Goal: Information Seeking & Learning: Learn about a topic

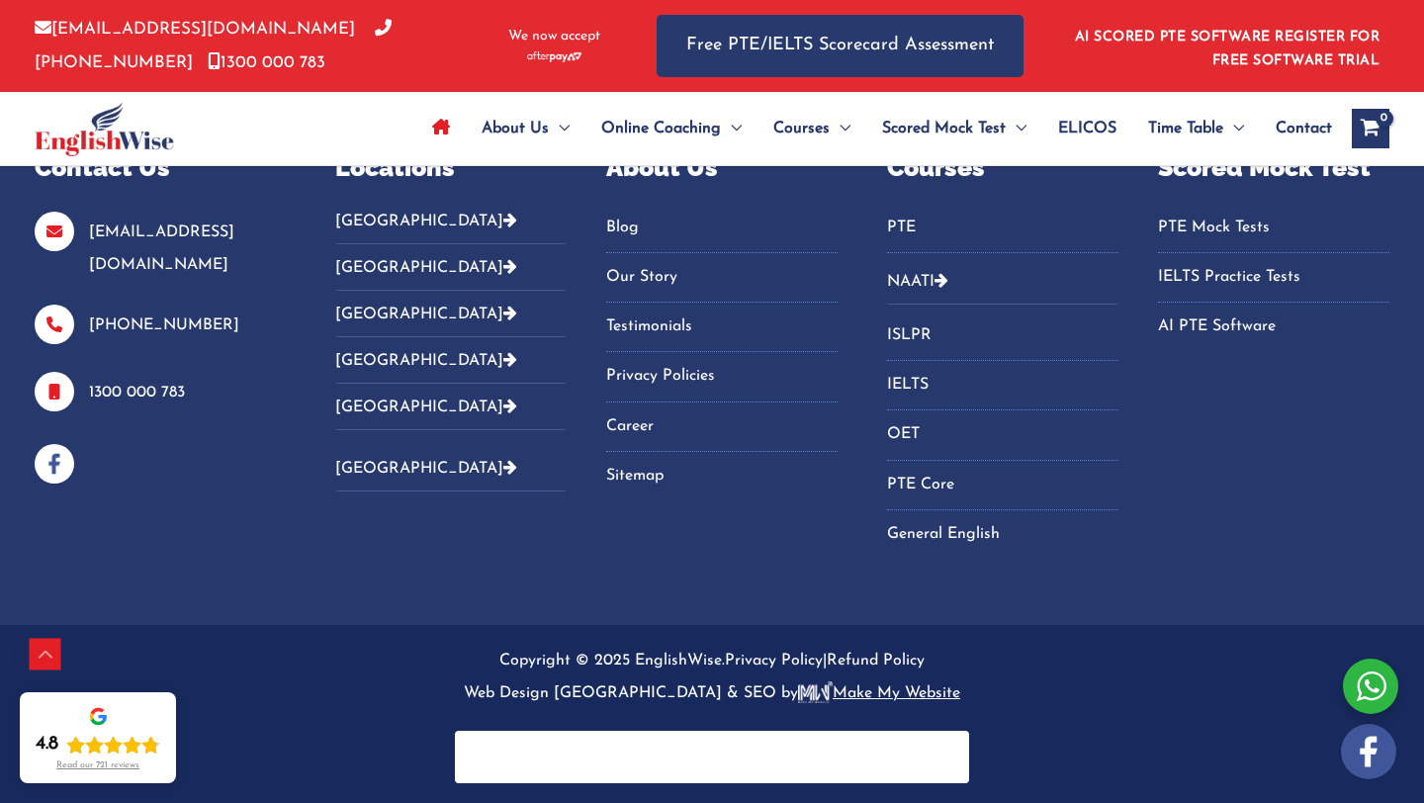
scroll to position [6923, 0]
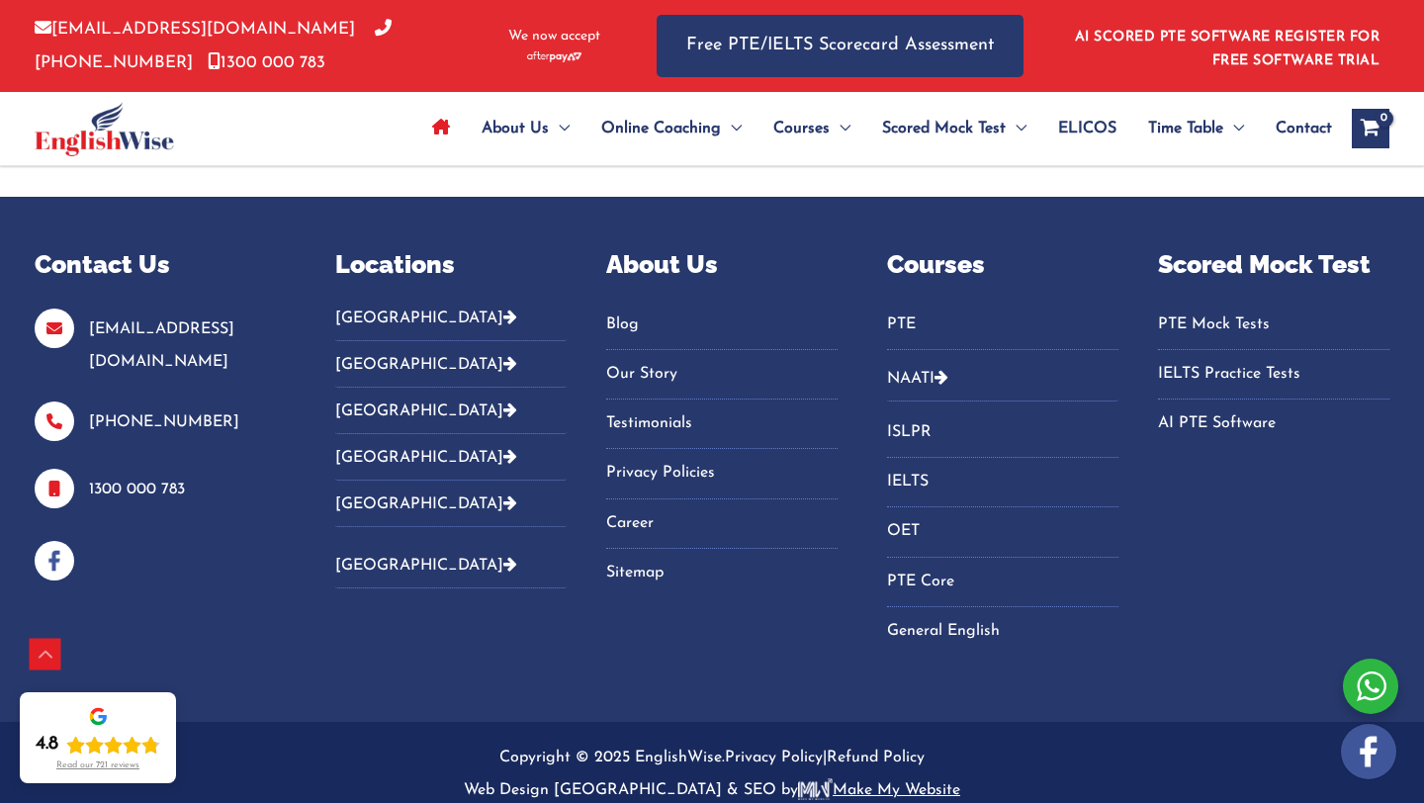
click at [623, 334] on link "Blog" at bounding box center [721, 324] width 231 height 33
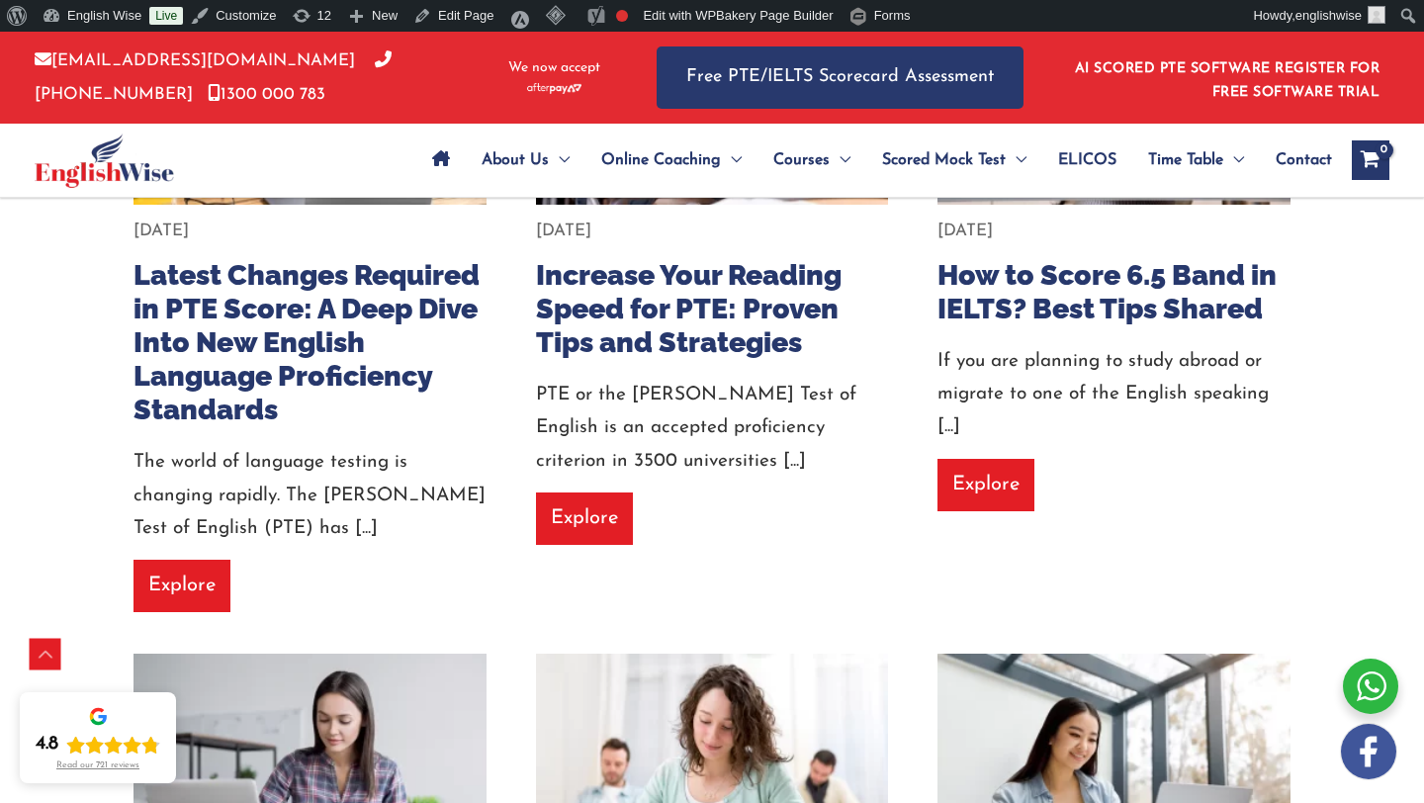
scroll to position [686, 0]
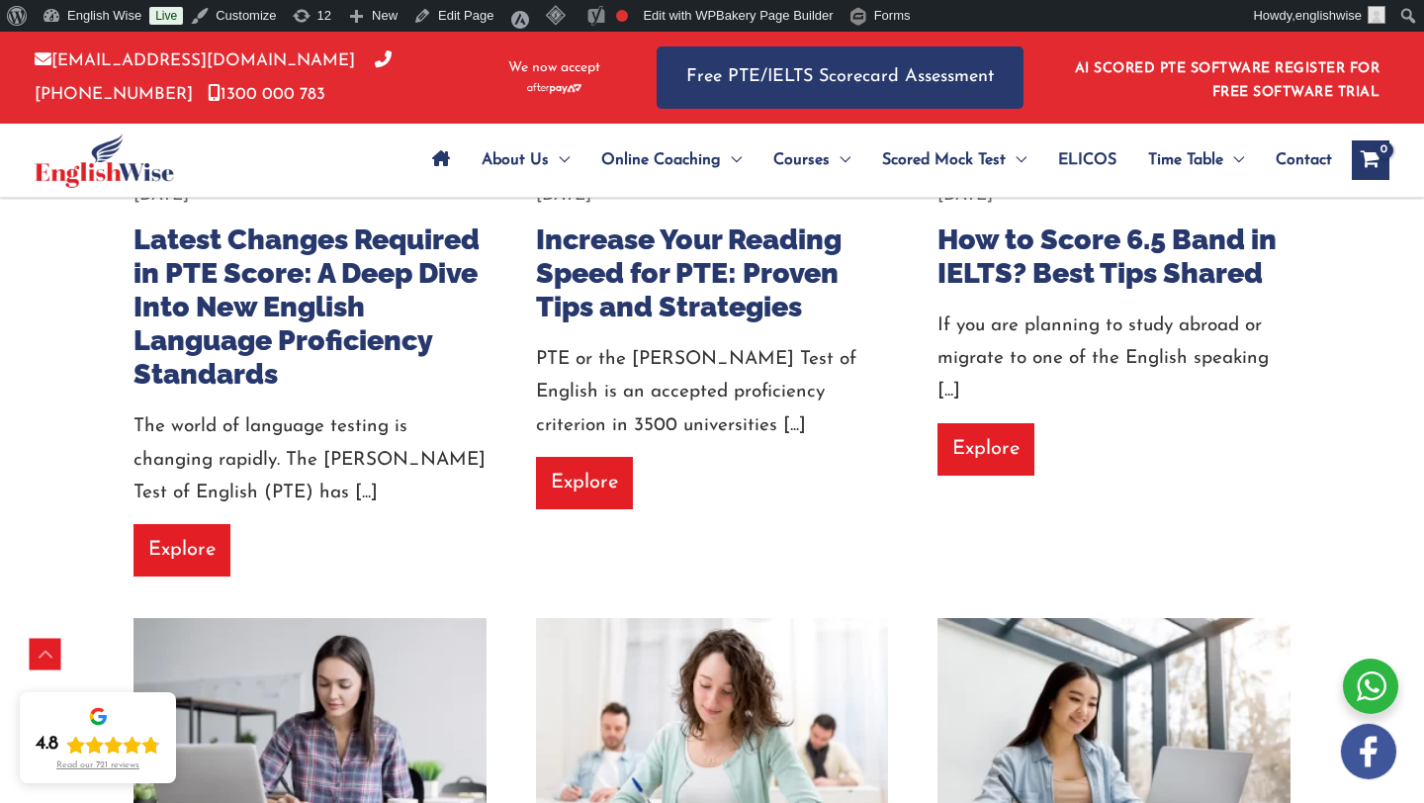
click at [1284, 405] on div "If you are planning to study abroad or migrate to one of the English speaking […" at bounding box center [1113, 358] width 353 height 99
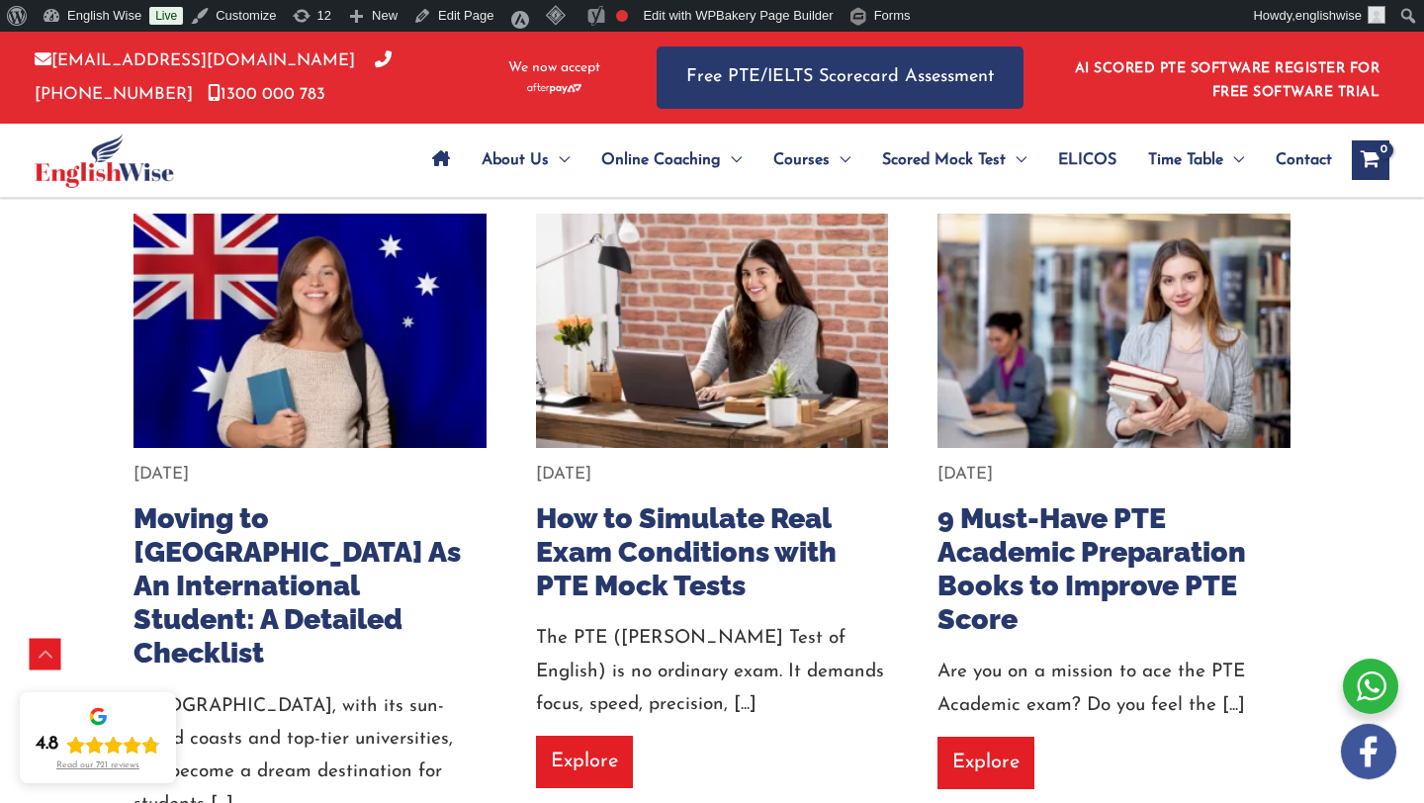
scroll to position [1774, 0]
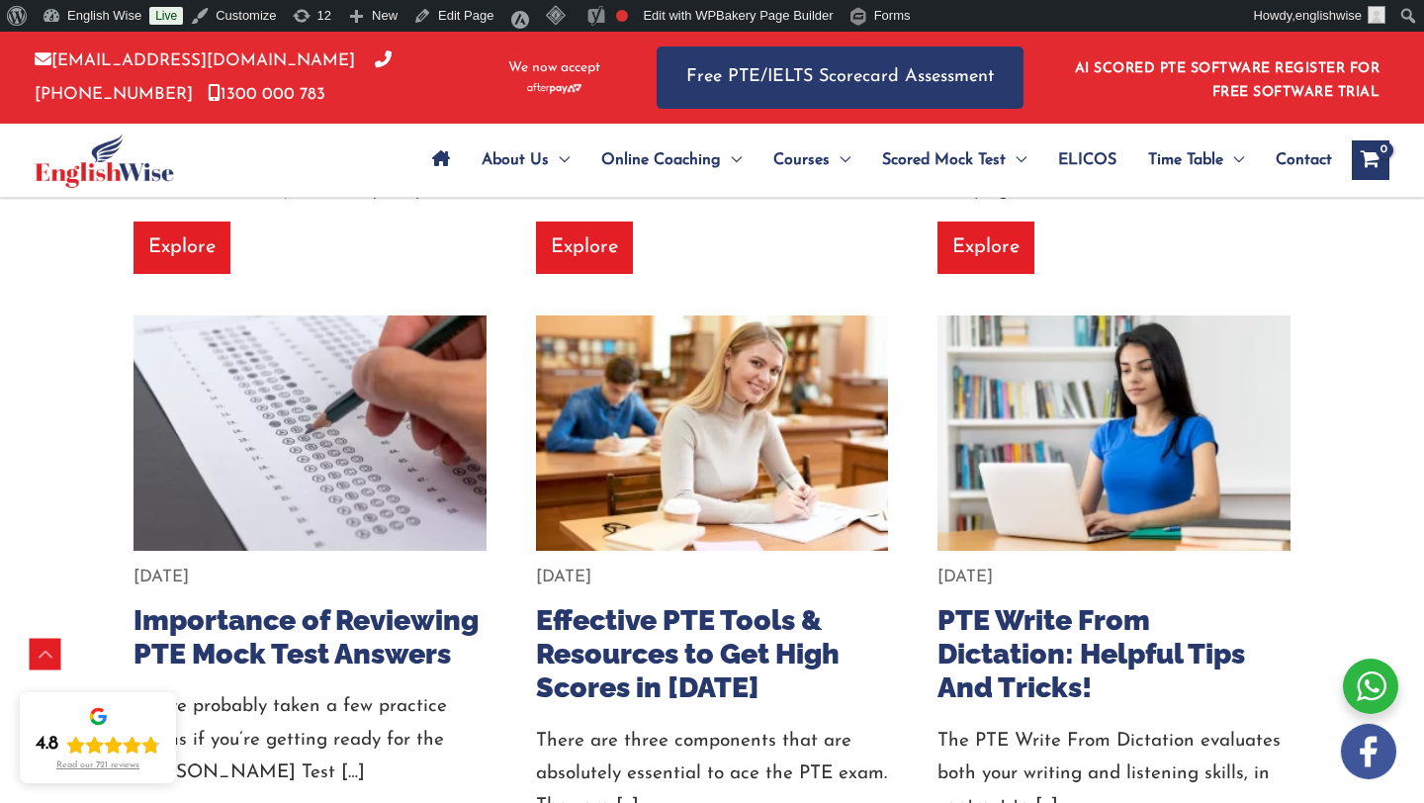
scroll to position [2974, 0]
